Goal: Task Accomplishment & Management: Complete application form

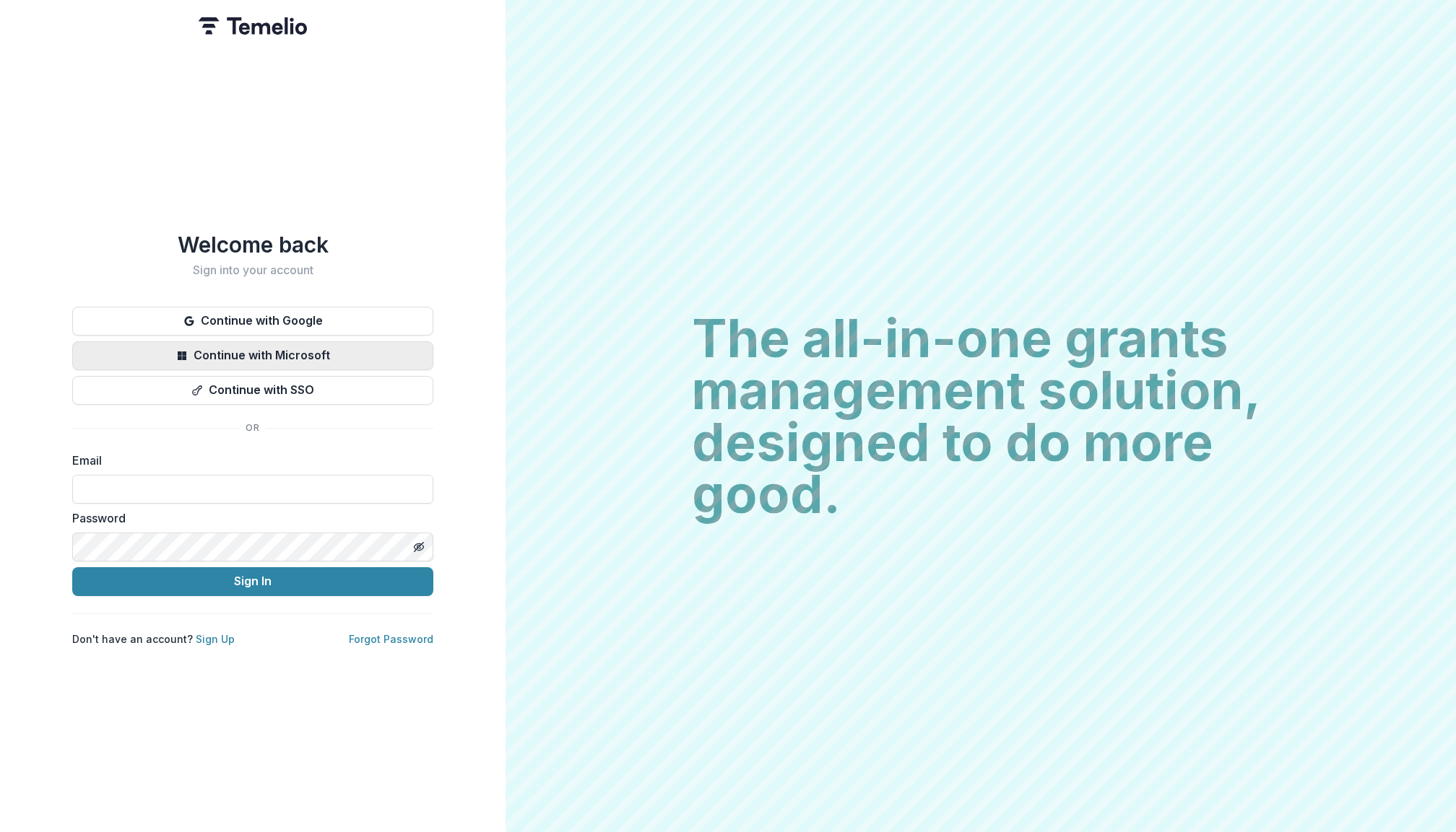
type input "**********"
click at [252, 575] on button "Sign In" at bounding box center [252, 581] width 361 height 29
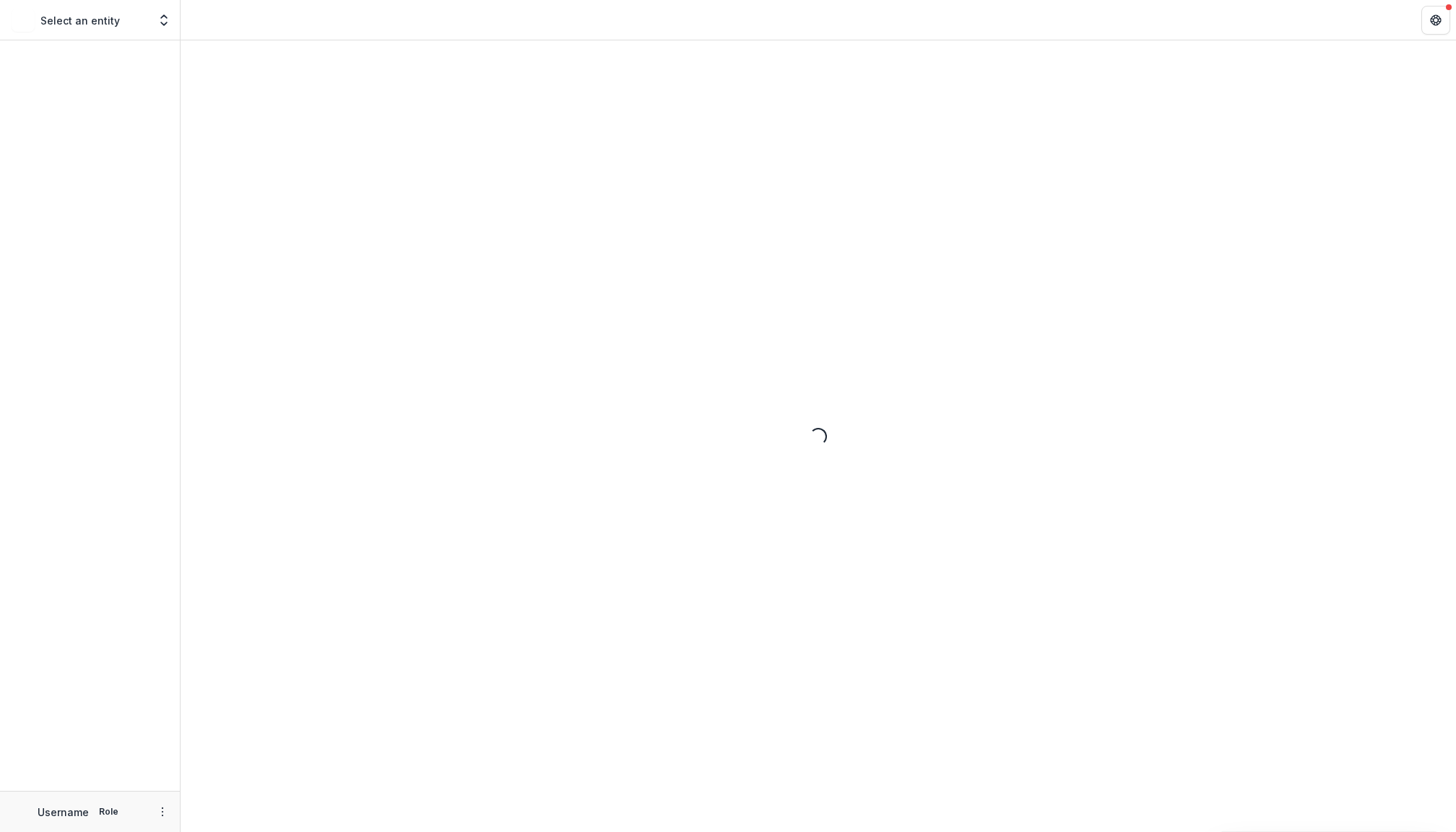
click at [256, 577] on div "Loading..." at bounding box center [818, 436] width 1275 height 792
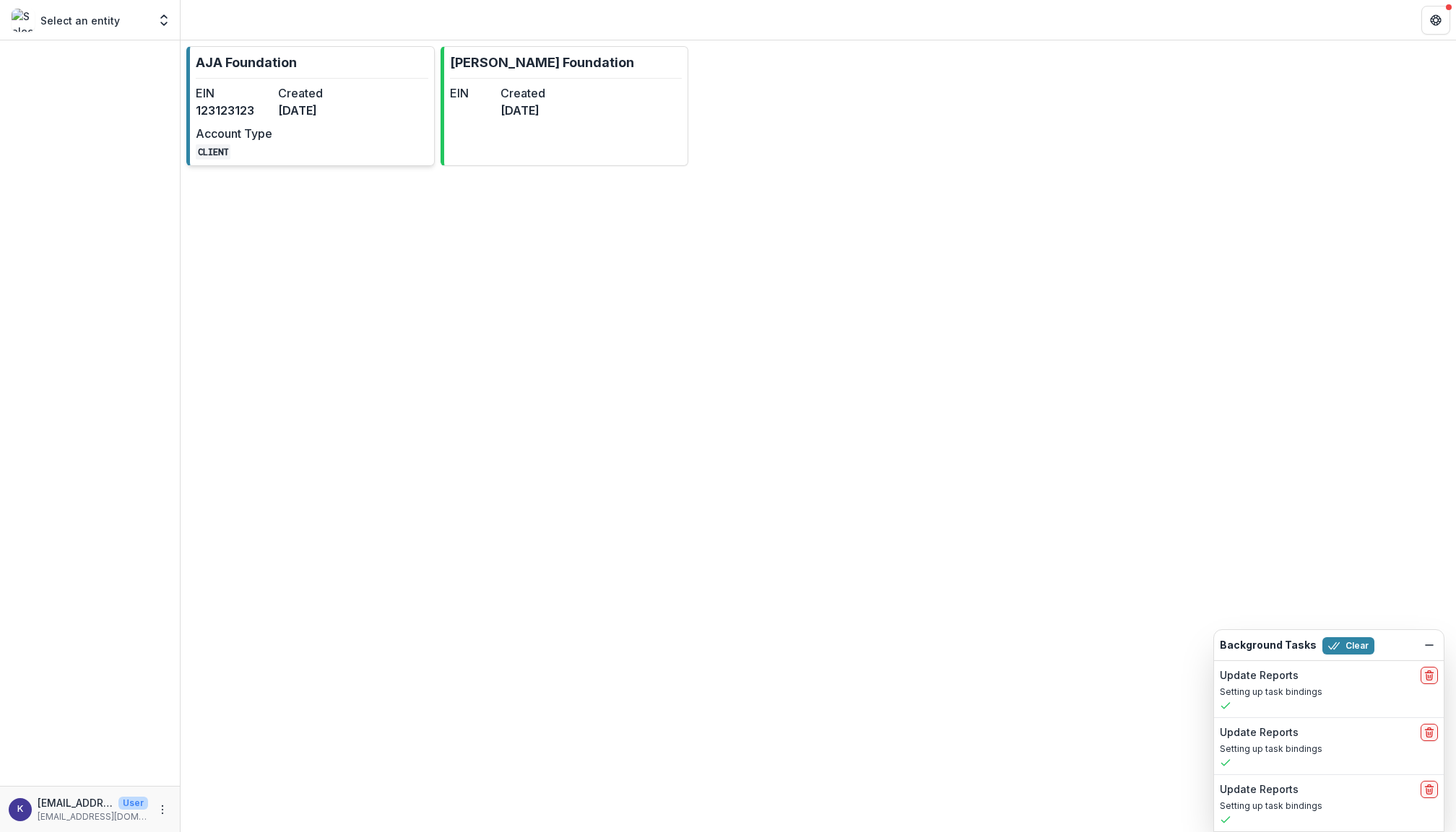
click at [246, 104] on dd "123123123" at bounding box center [234, 110] width 77 height 18
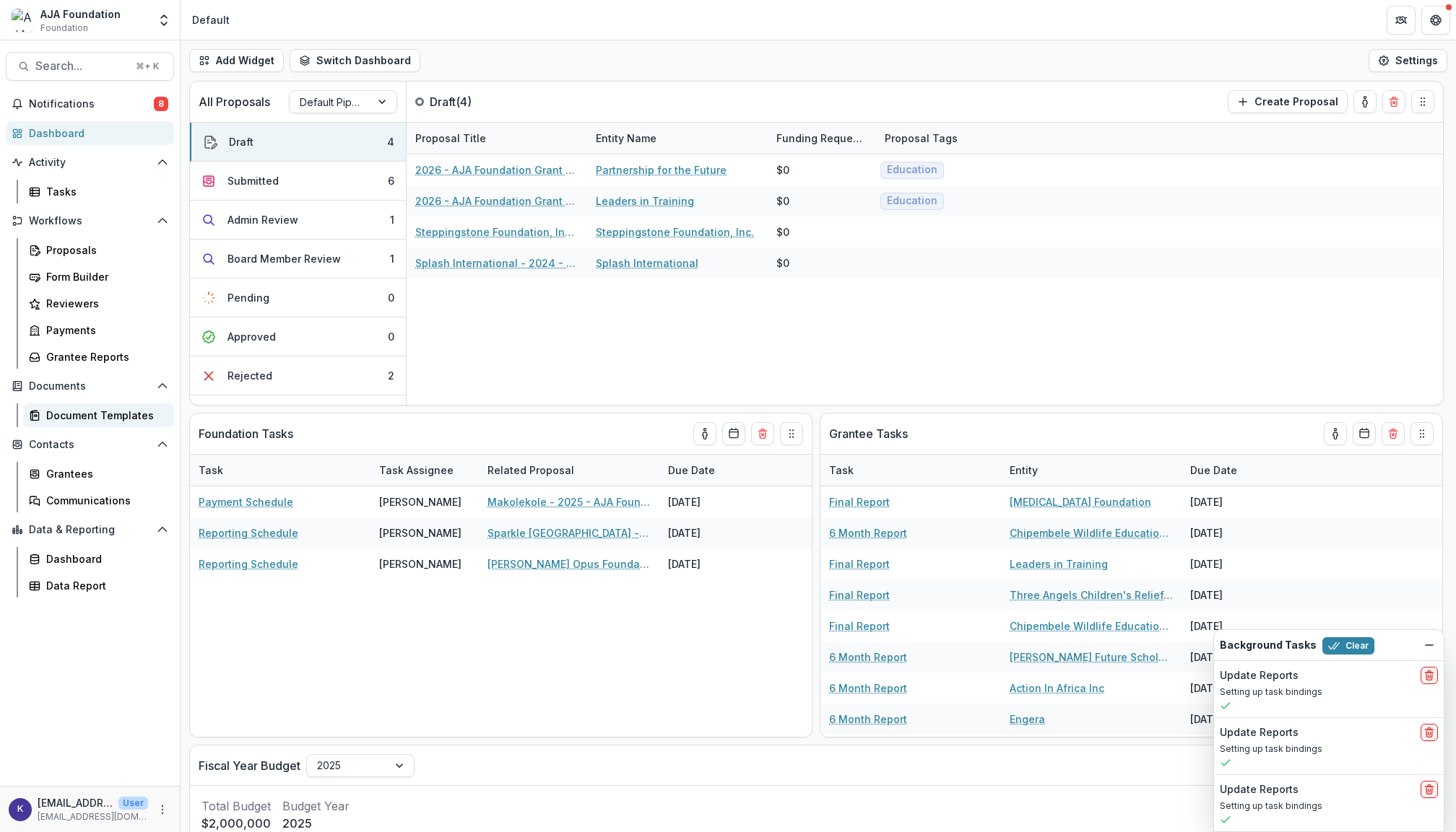
click at [87, 411] on div "Document Templates" at bounding box center [104, 416] width 116 height 15
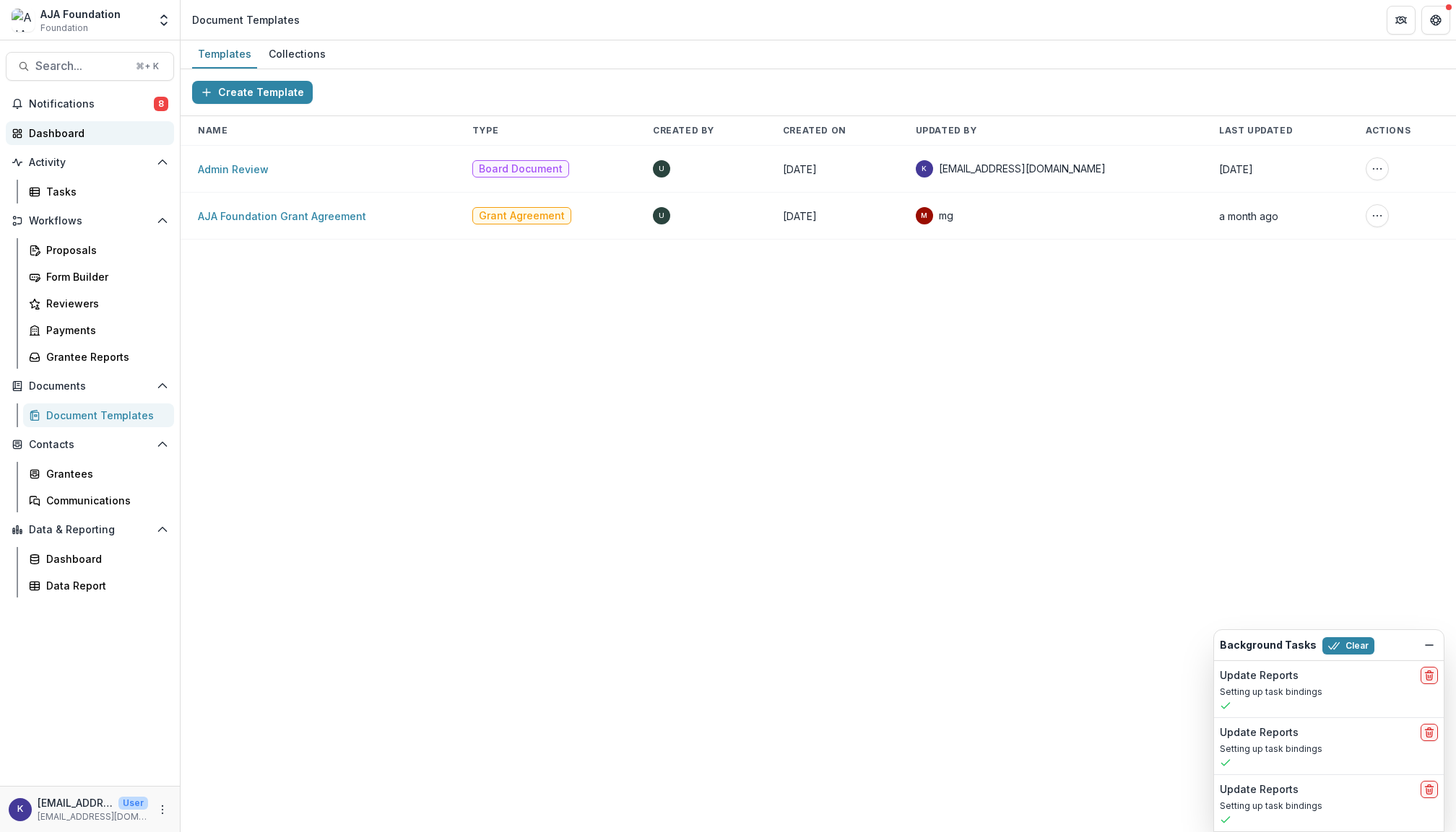
click at [70, 125] on div "Dashboard" at bounding box center [95, 133] width 134 height 15
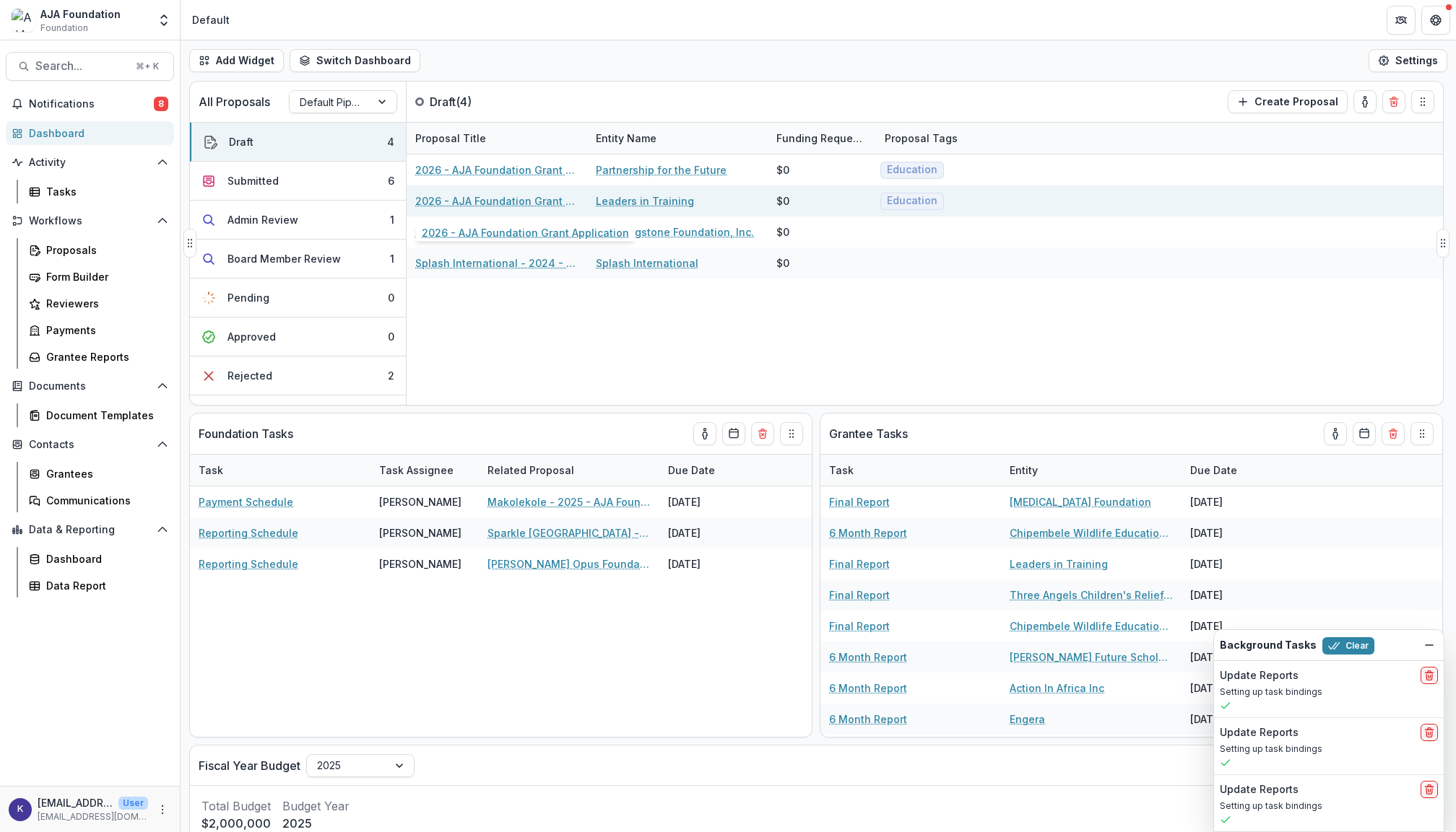
click at [535, 202] on link "2026 - AJA Foundation Grant Application" at bounding box center [497, 201] width 163 height 15
